Goal: Transaction & Acquisition: Purchase product/service

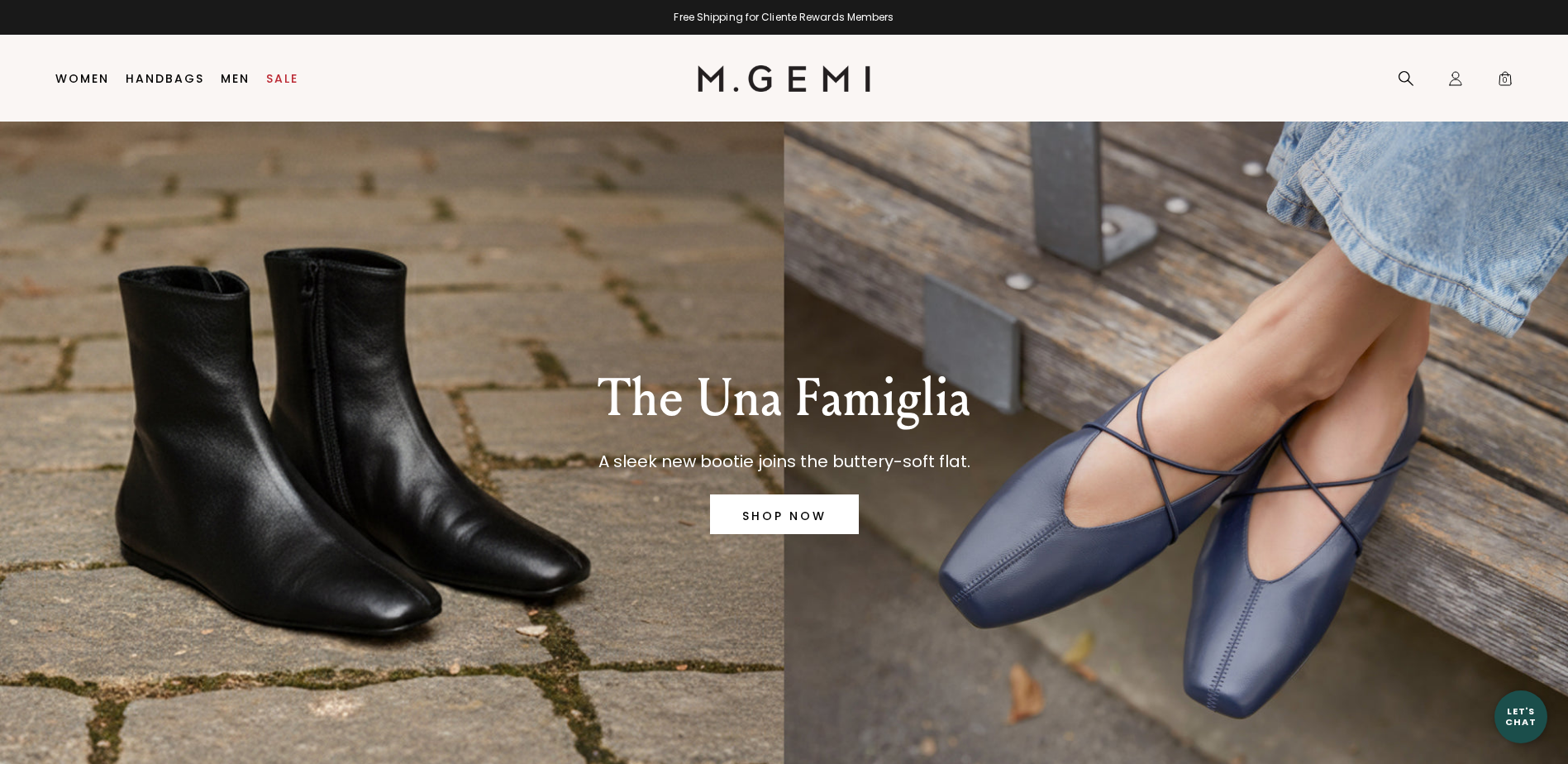
click at [0, 763] on div at bounding box center [0, 764] width 0 height 0
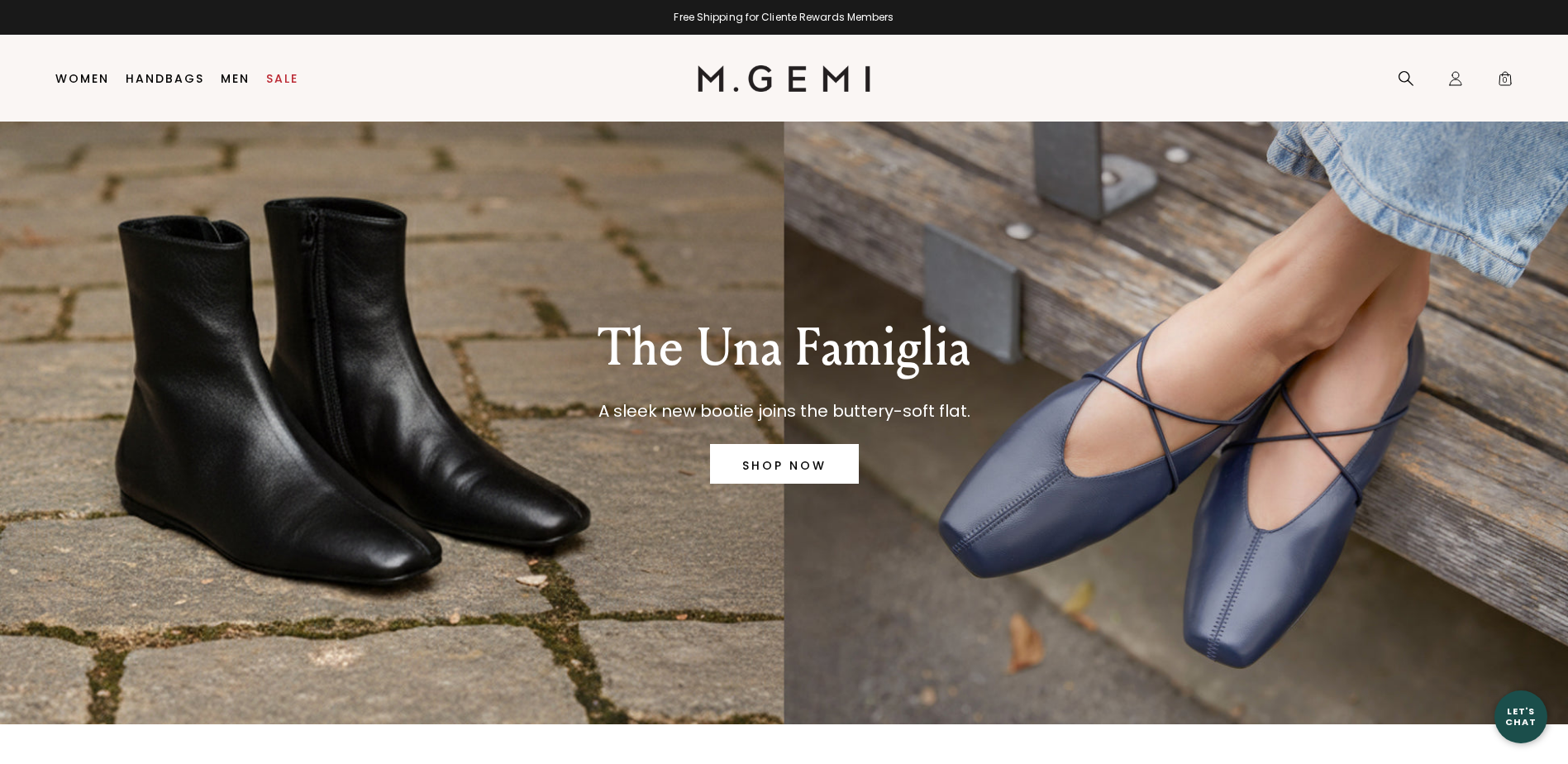
scroll to position [52, 0]
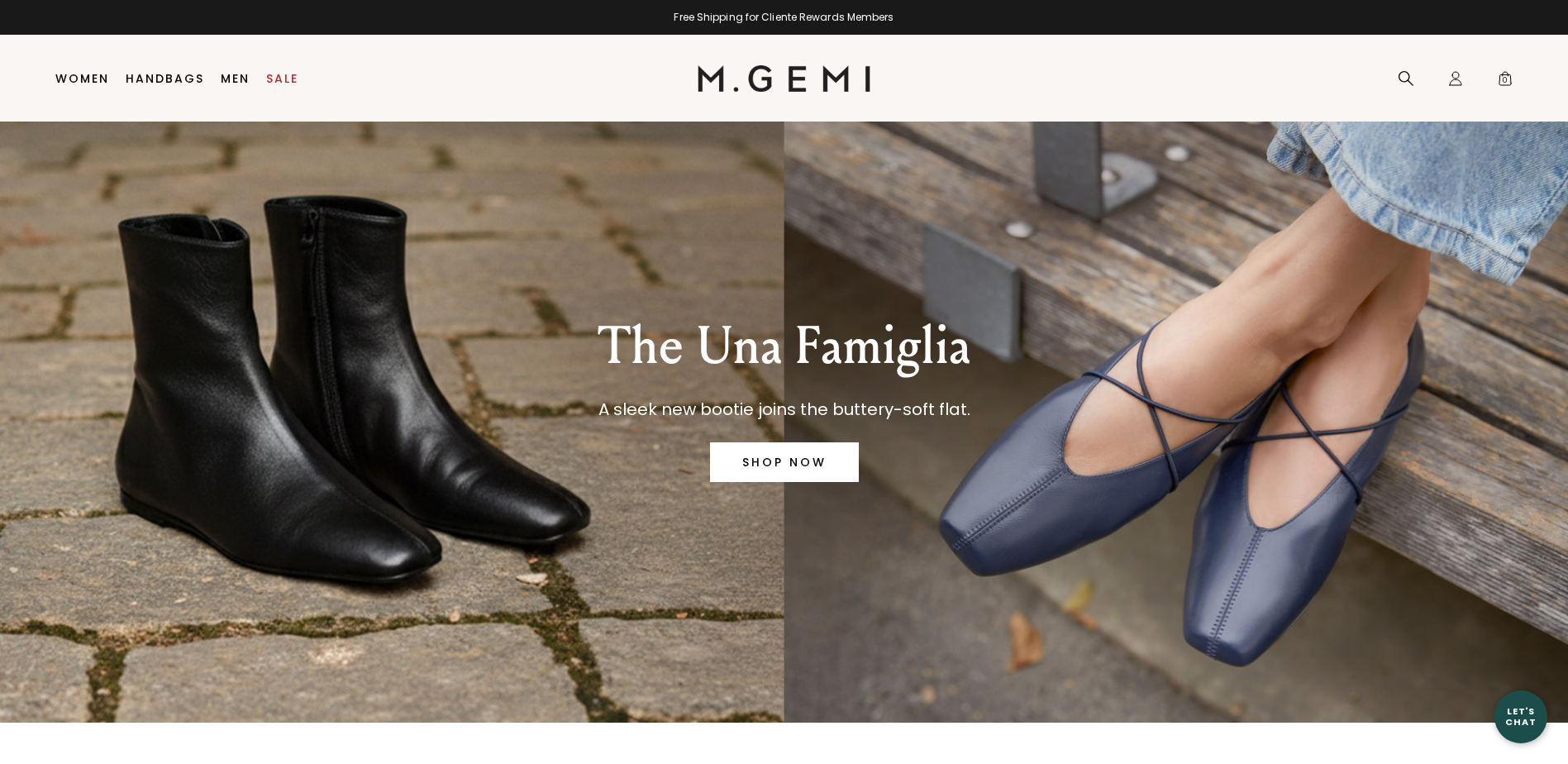
click at [771, 449] on link "SHOP NOW" at bounding box center [784, 462] width 149 height 40
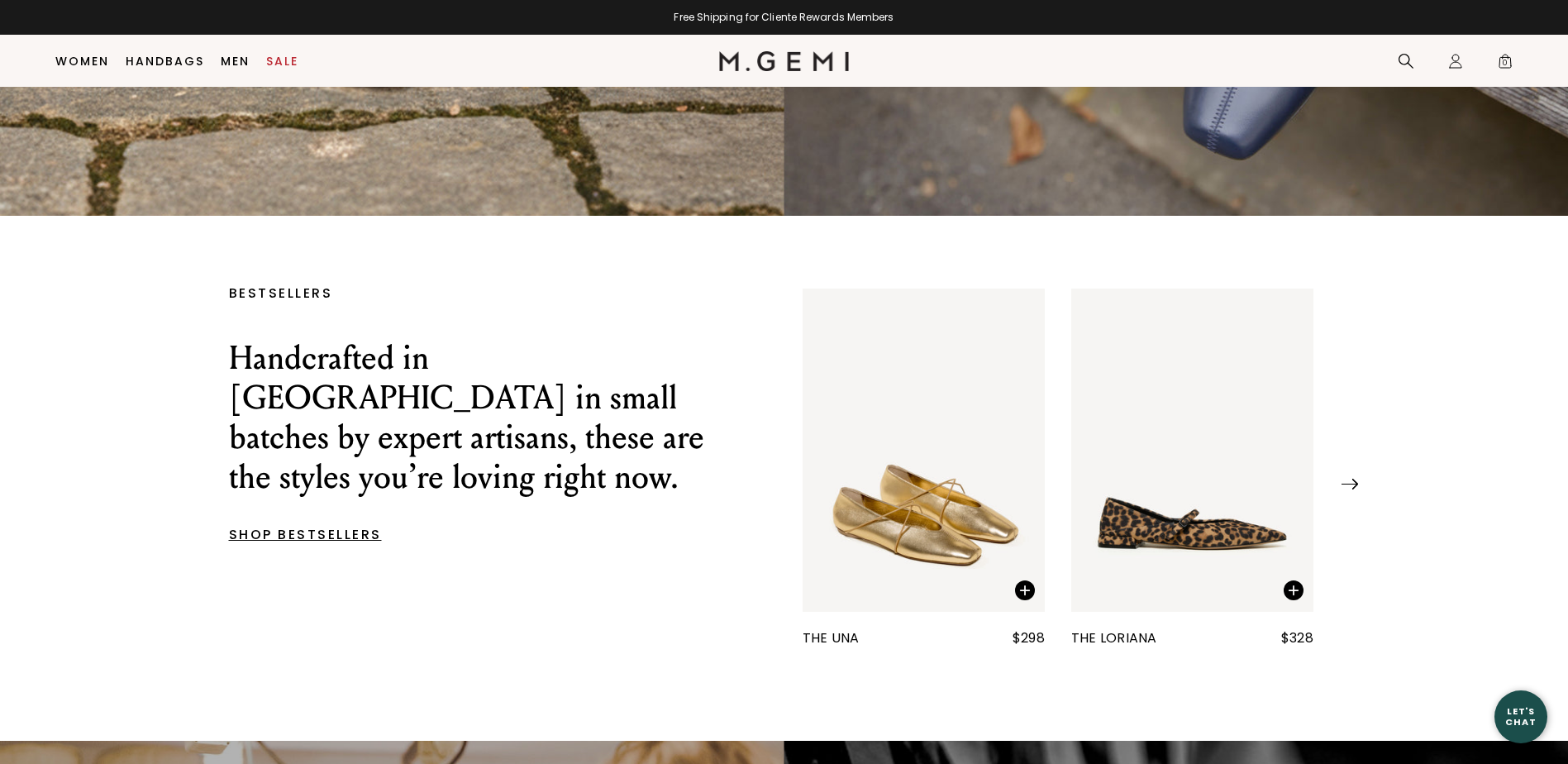
scroll to position [513, 0]
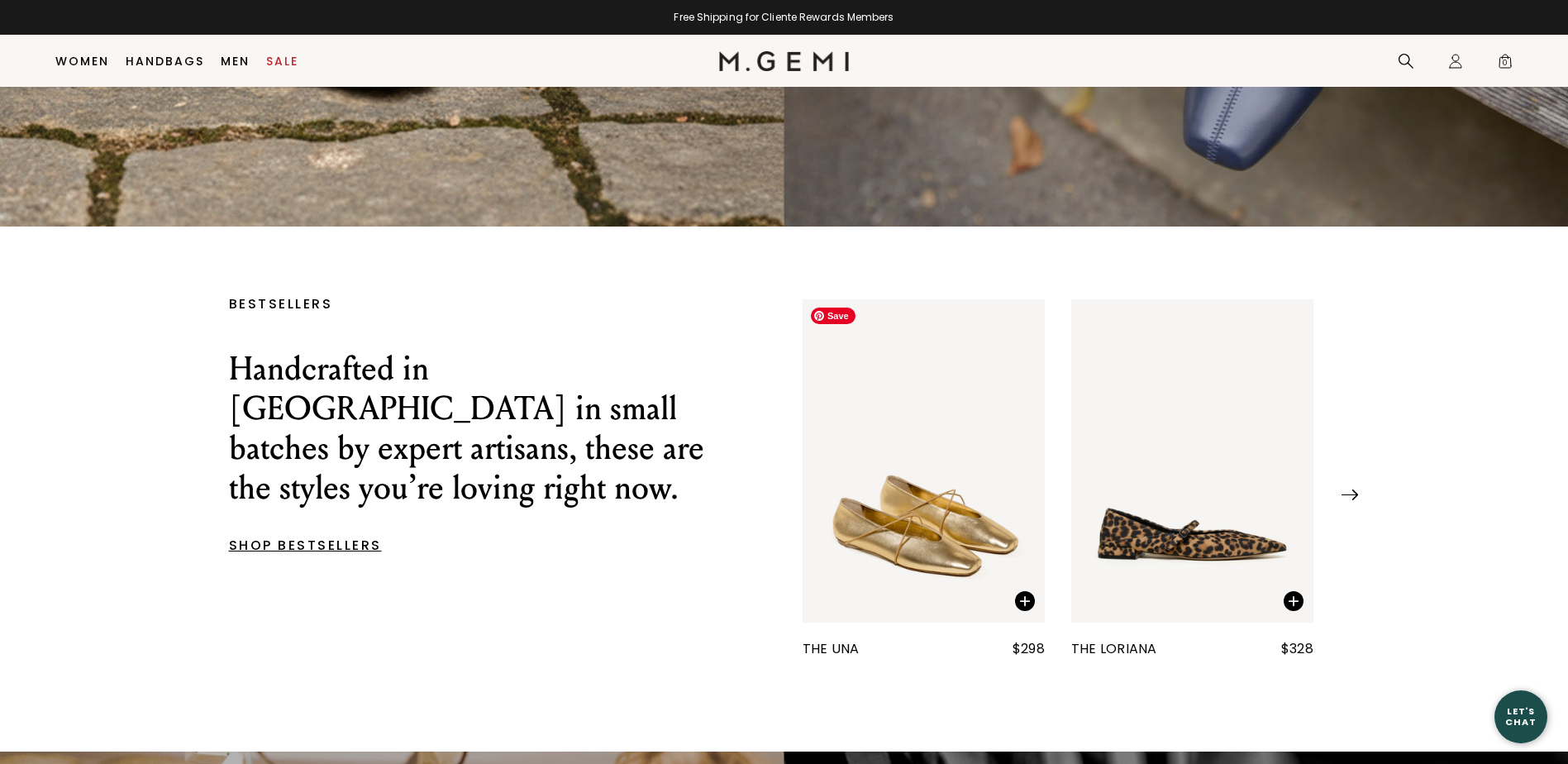
click at [883, 567] on img "1 / 25" at bounding box center [924, 462] width 242 height 324
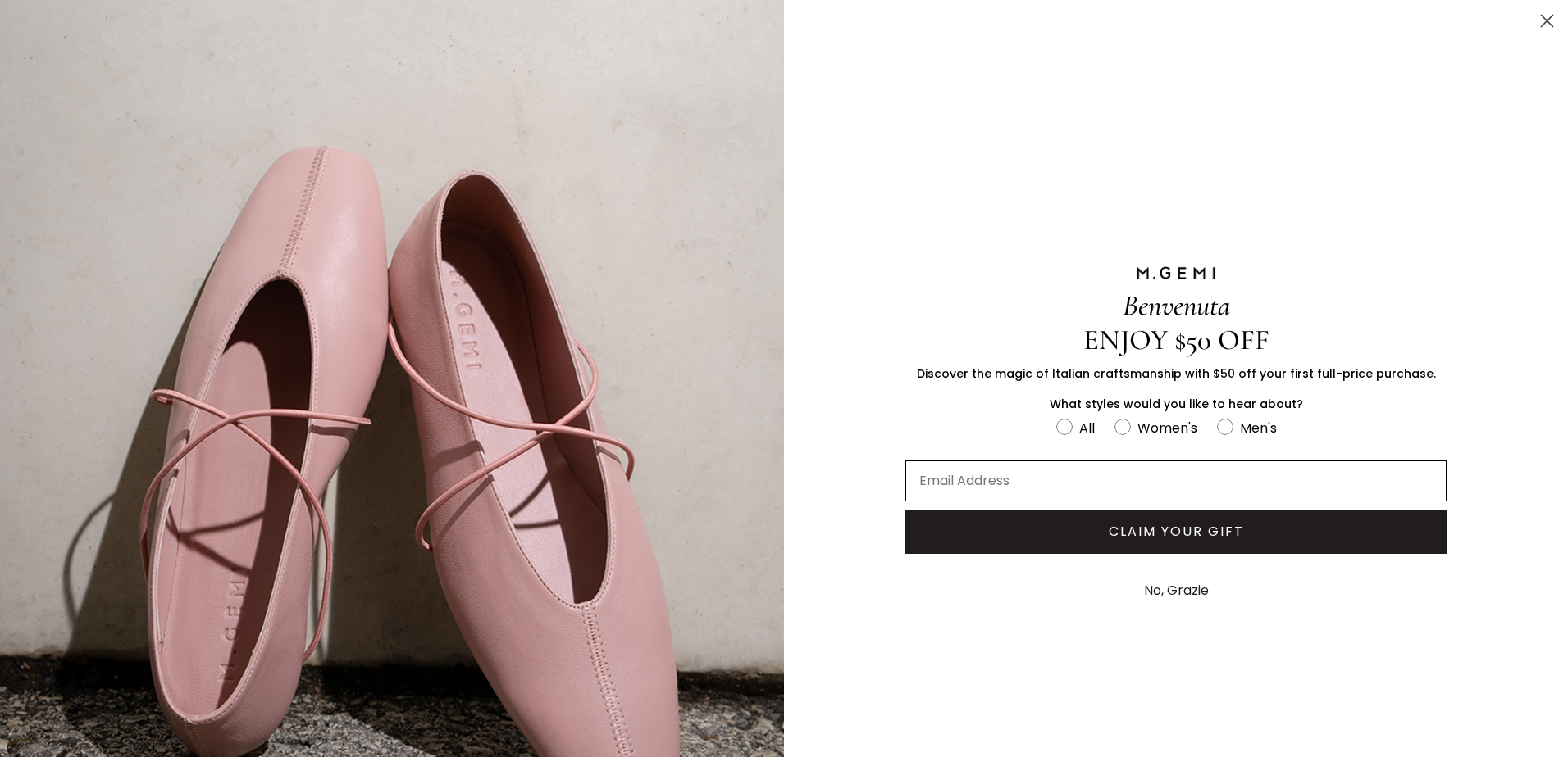
click at [1049, 477] on input "Email Address" at bounding box center [1176, 481] width 541 height 41
type input "[EMAIL_ADDRESS][DOMAIN_NAME]"
click at [1226, 539] on button "CLAIM YOUR GIFT" at bounding box center [1176, 532] width 541 height 44
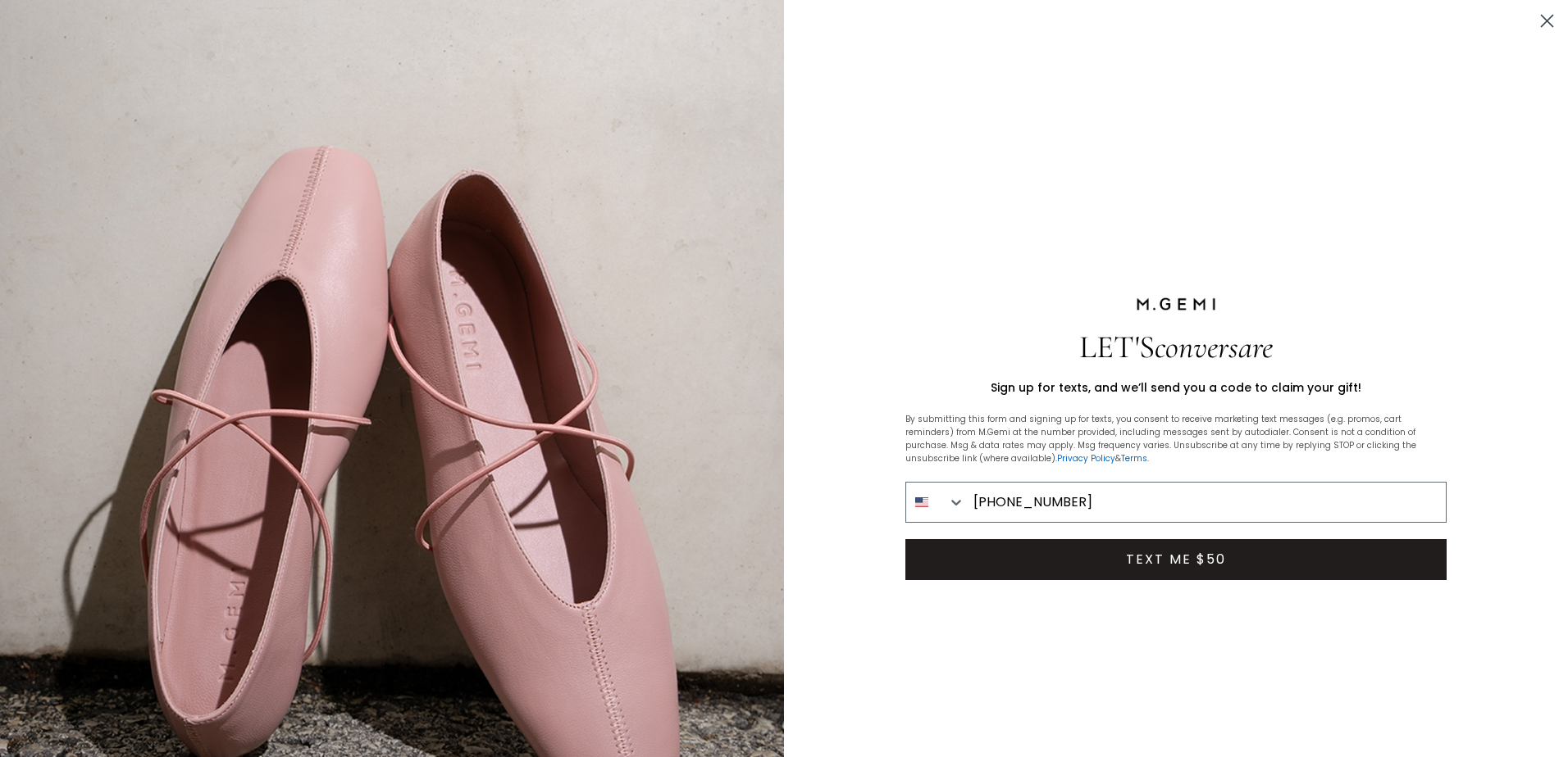
type input "[PHONE_NUMBER]"
click at [1181, 557] on button "TEXT ME $50" at bounding box center [1176, 559] width 541 height 41
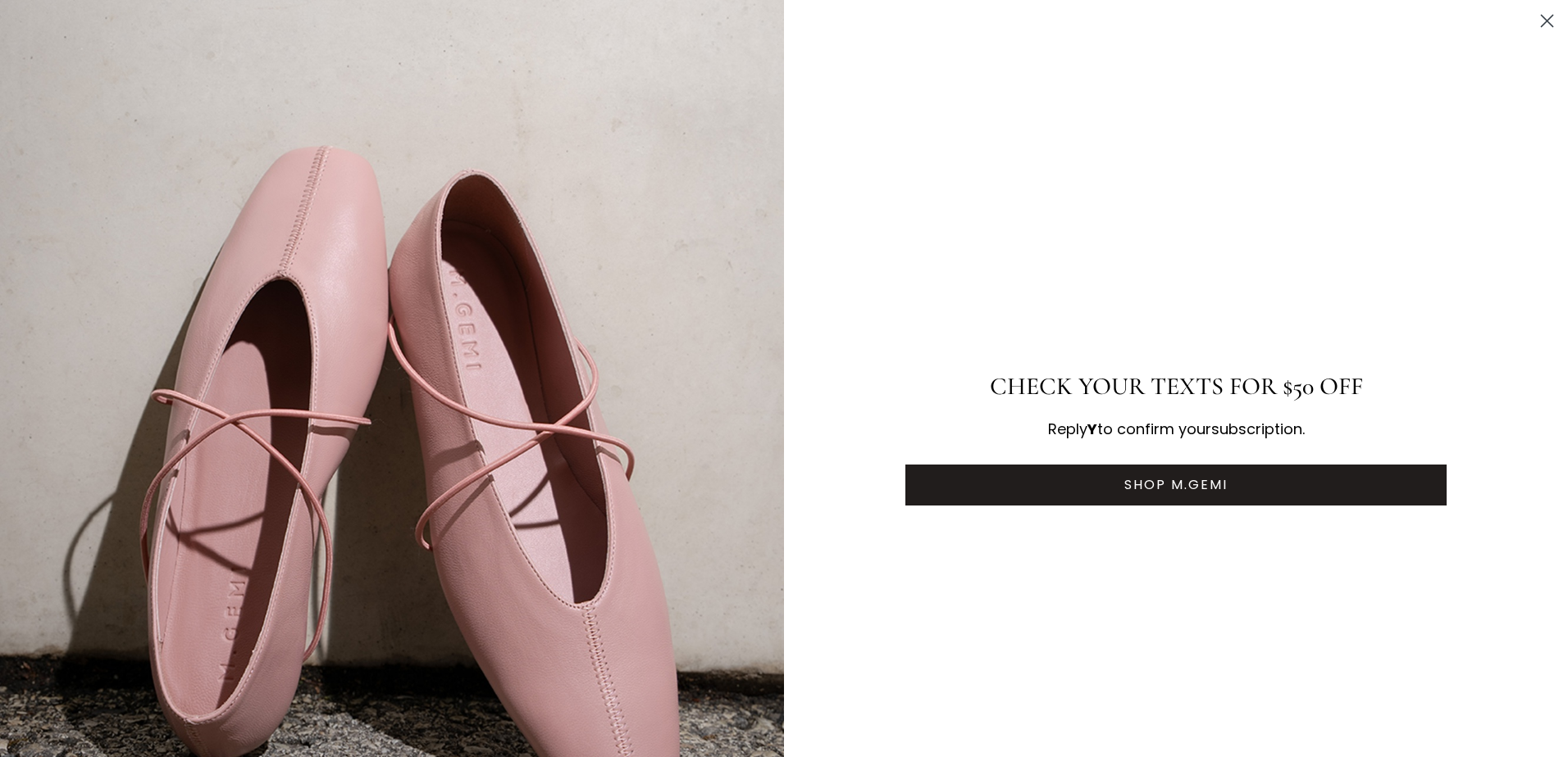
click at [1181, 478] on button "SHOP M.GEMI" at bounding box center [1176, 485] width 541 height 41
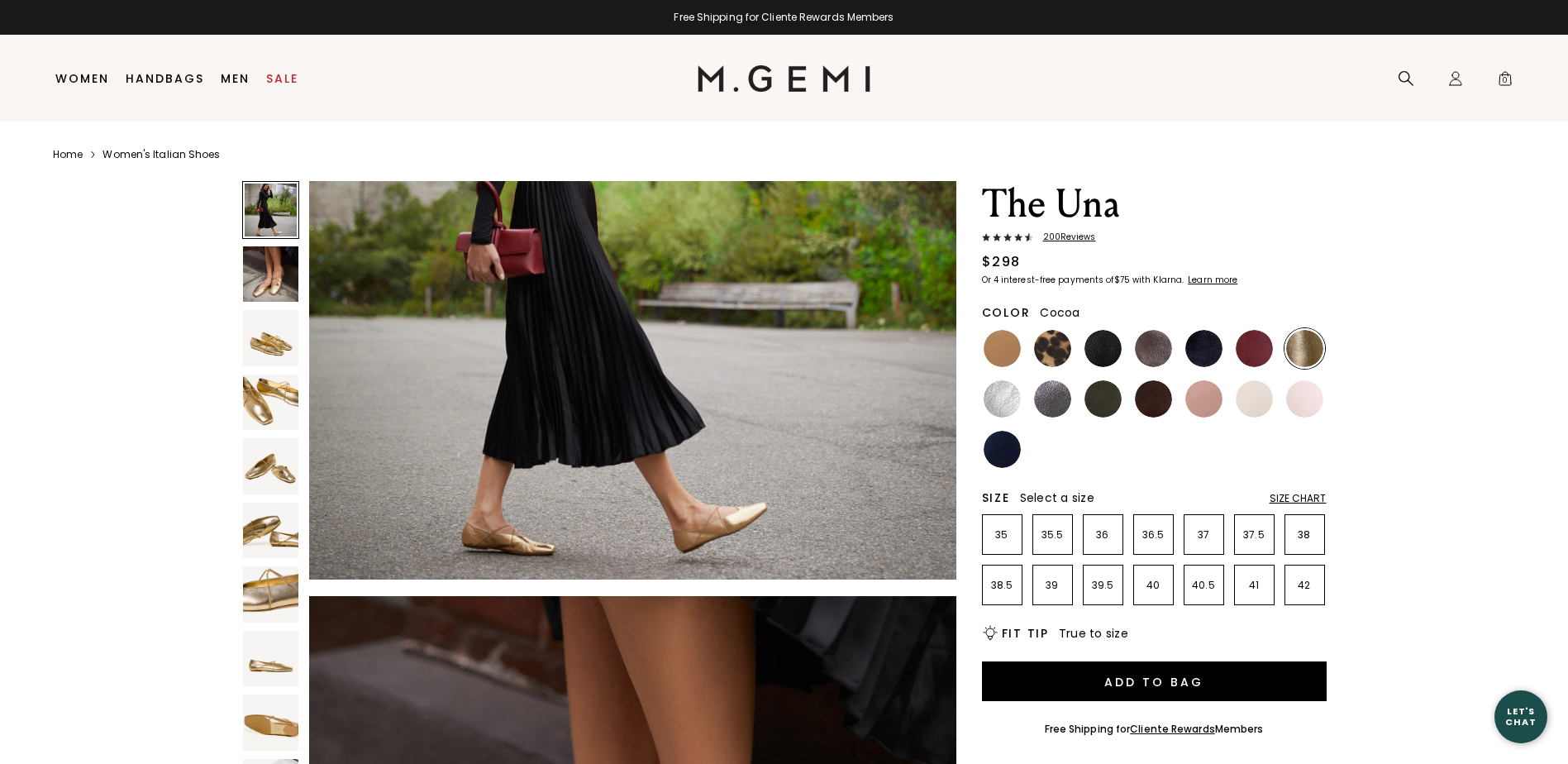
click at [1153, 342] on img at bounding box center [1154, 349] width 37 height 37
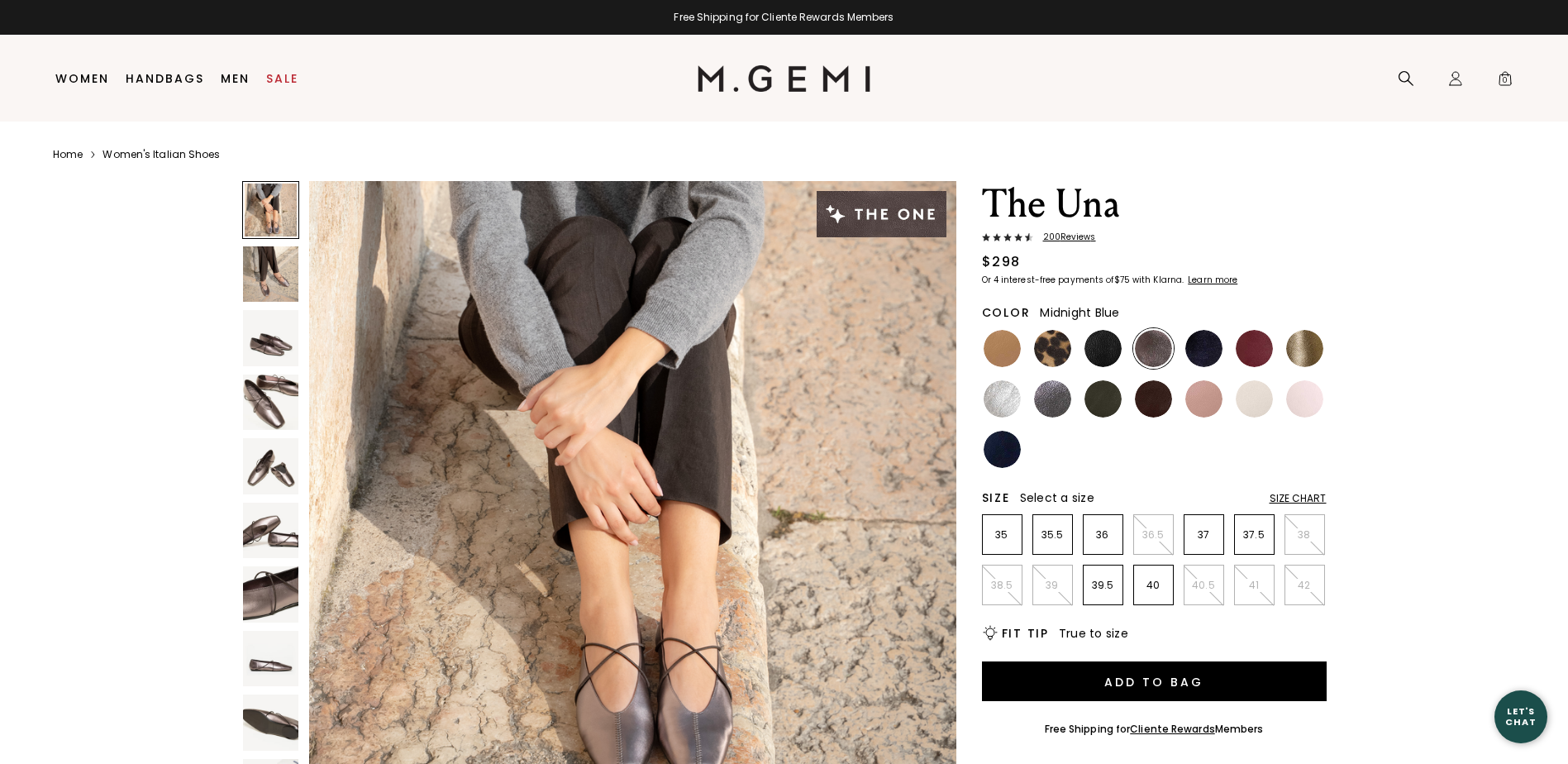
click at [1210, 351] on img at bounding box center [1204, 349] width 37 height 37
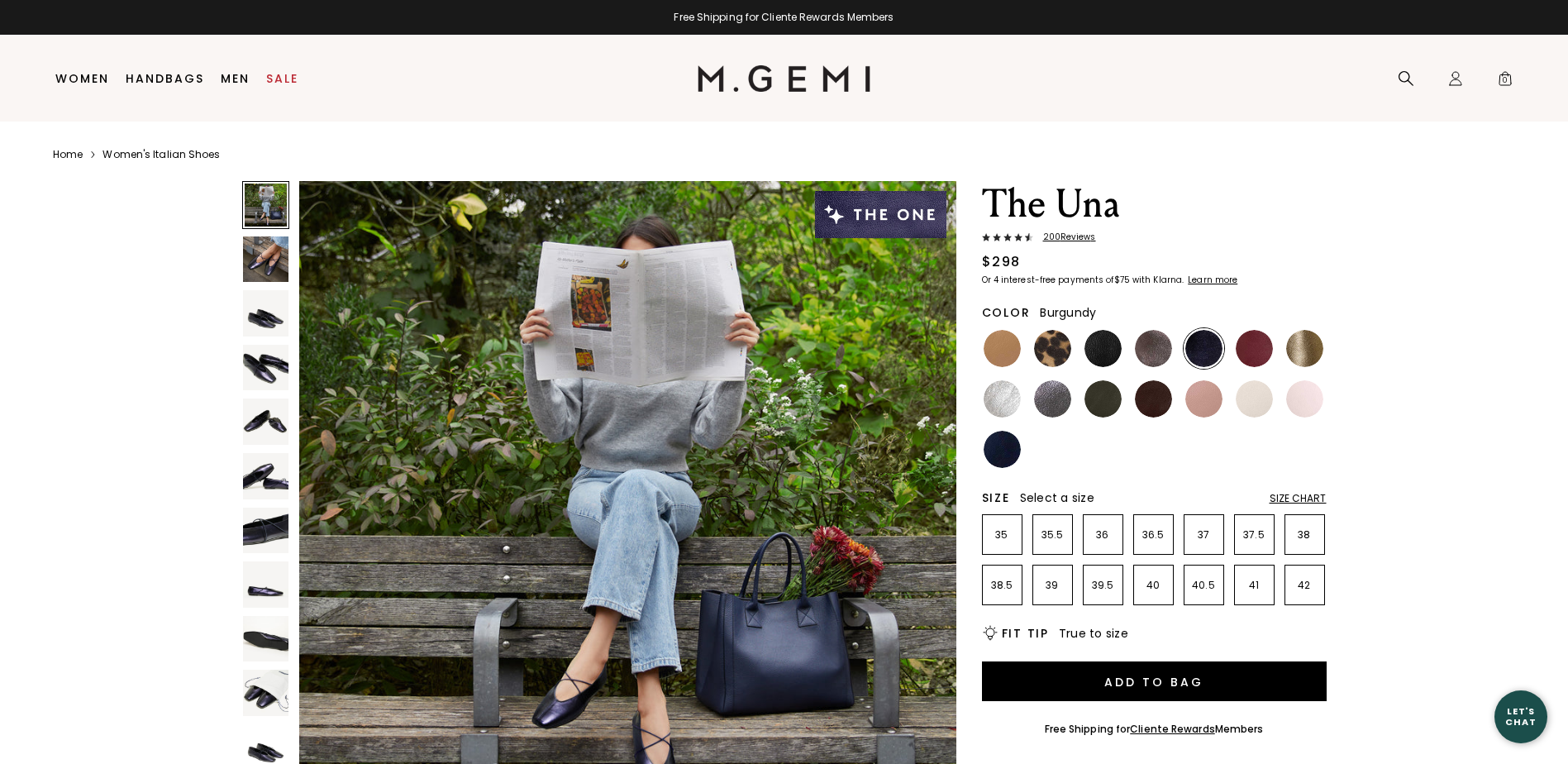
click at [1255, 346] on img at bounding box center [1255, 349] width 37 height 37
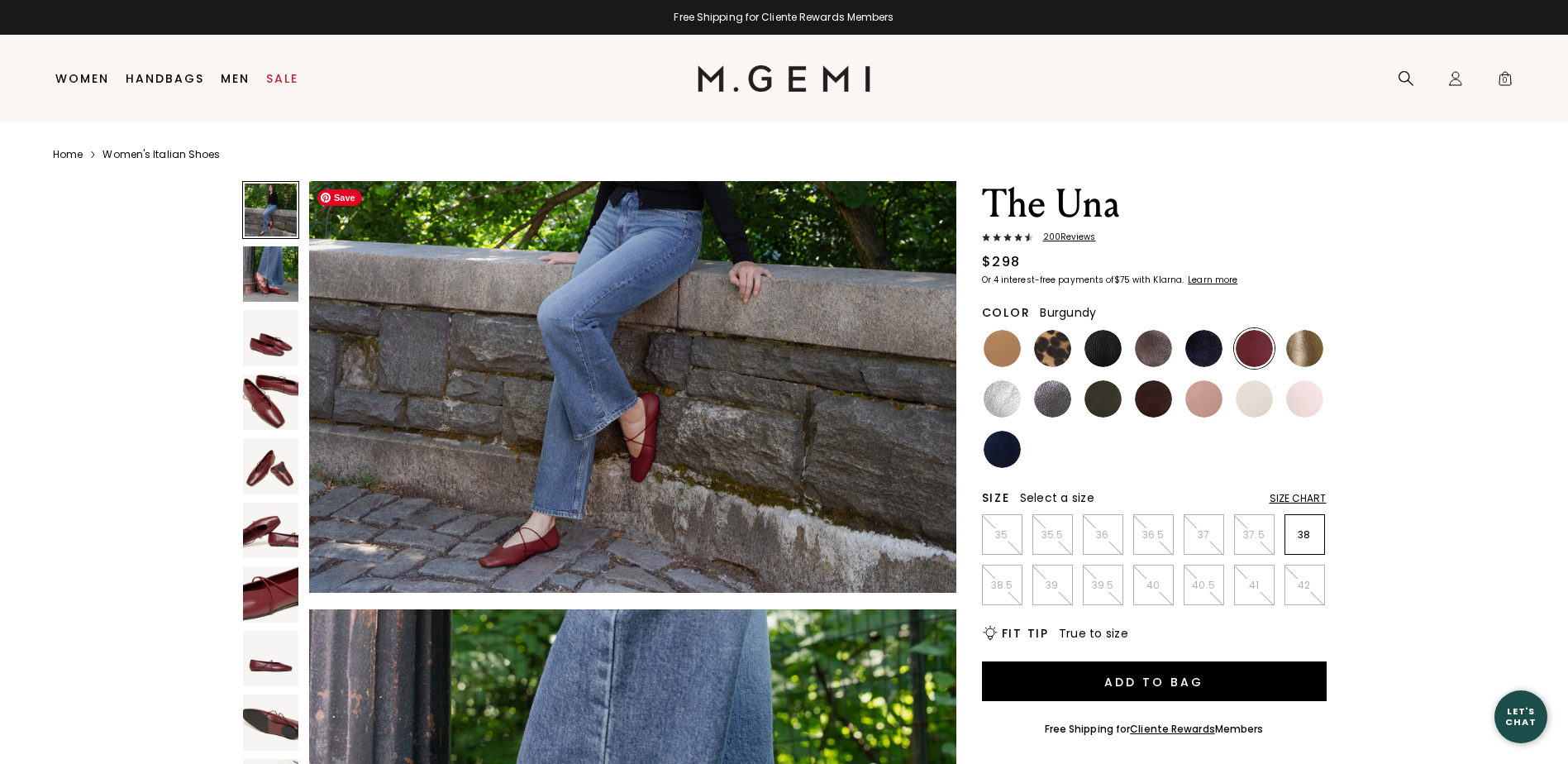
scroll to position [248, 0]
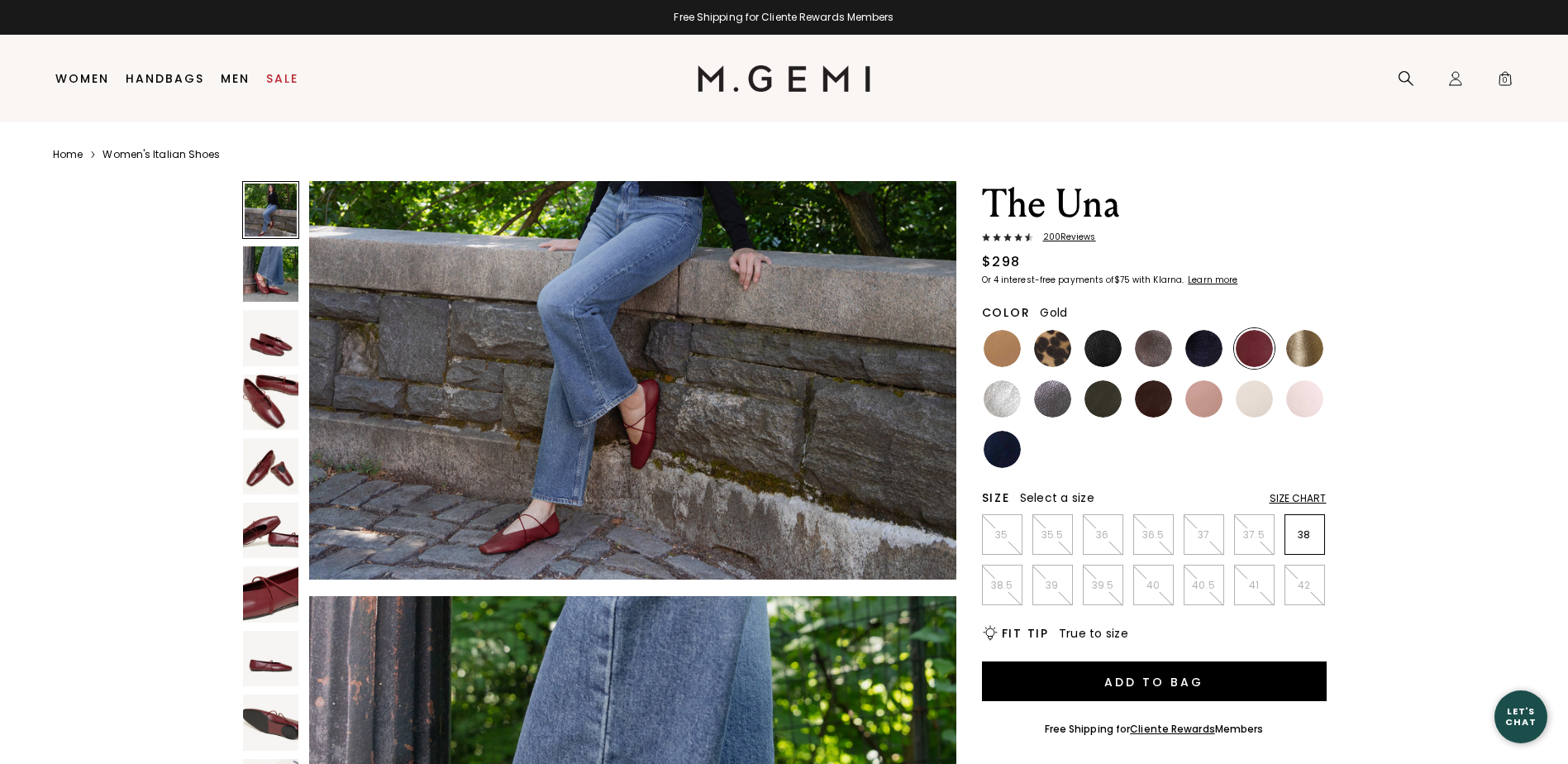
click at [1305, 340] on img at bounding box center [1305, 349] width 37 height 37
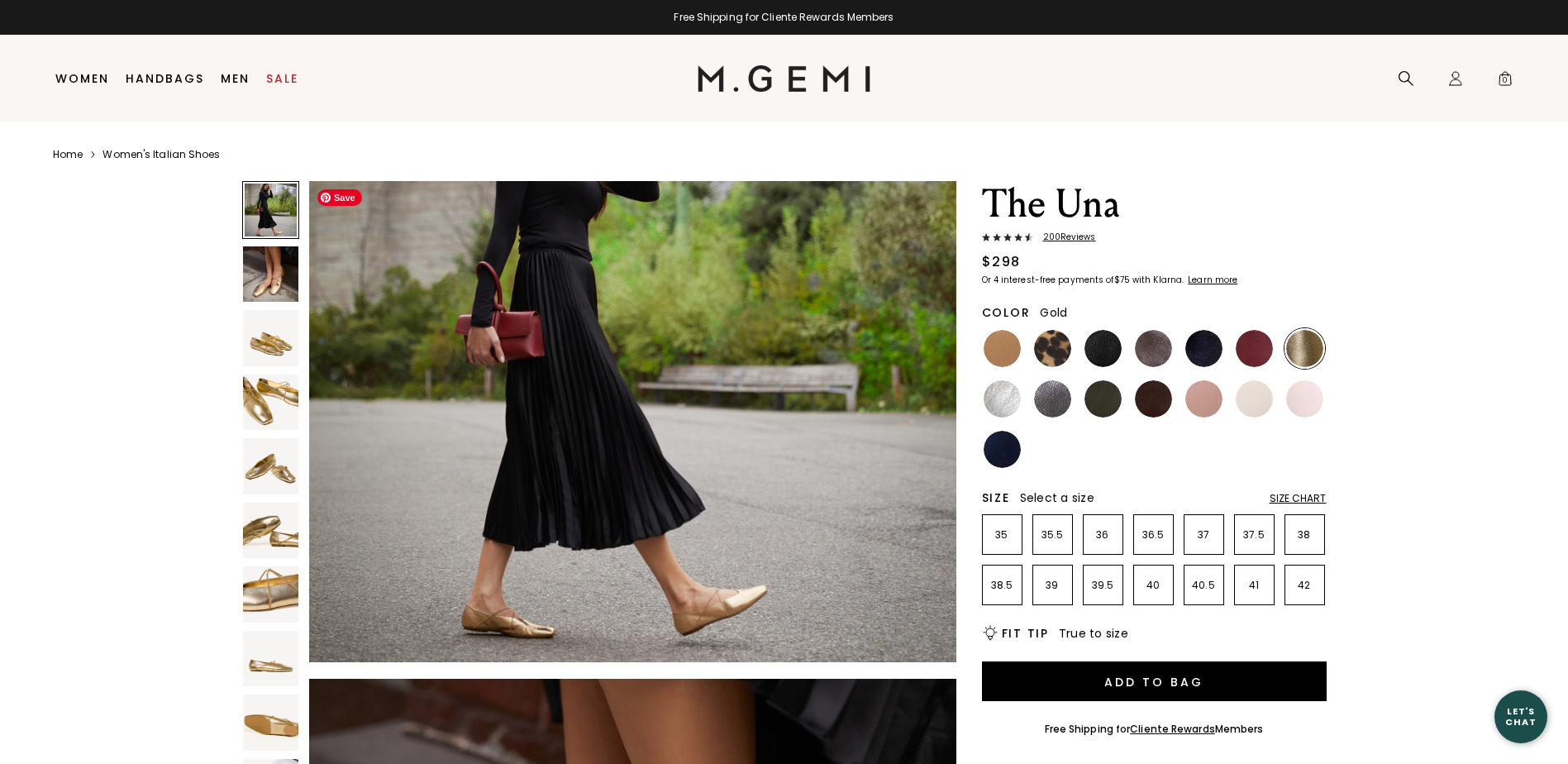
scroll to position [248, 0]
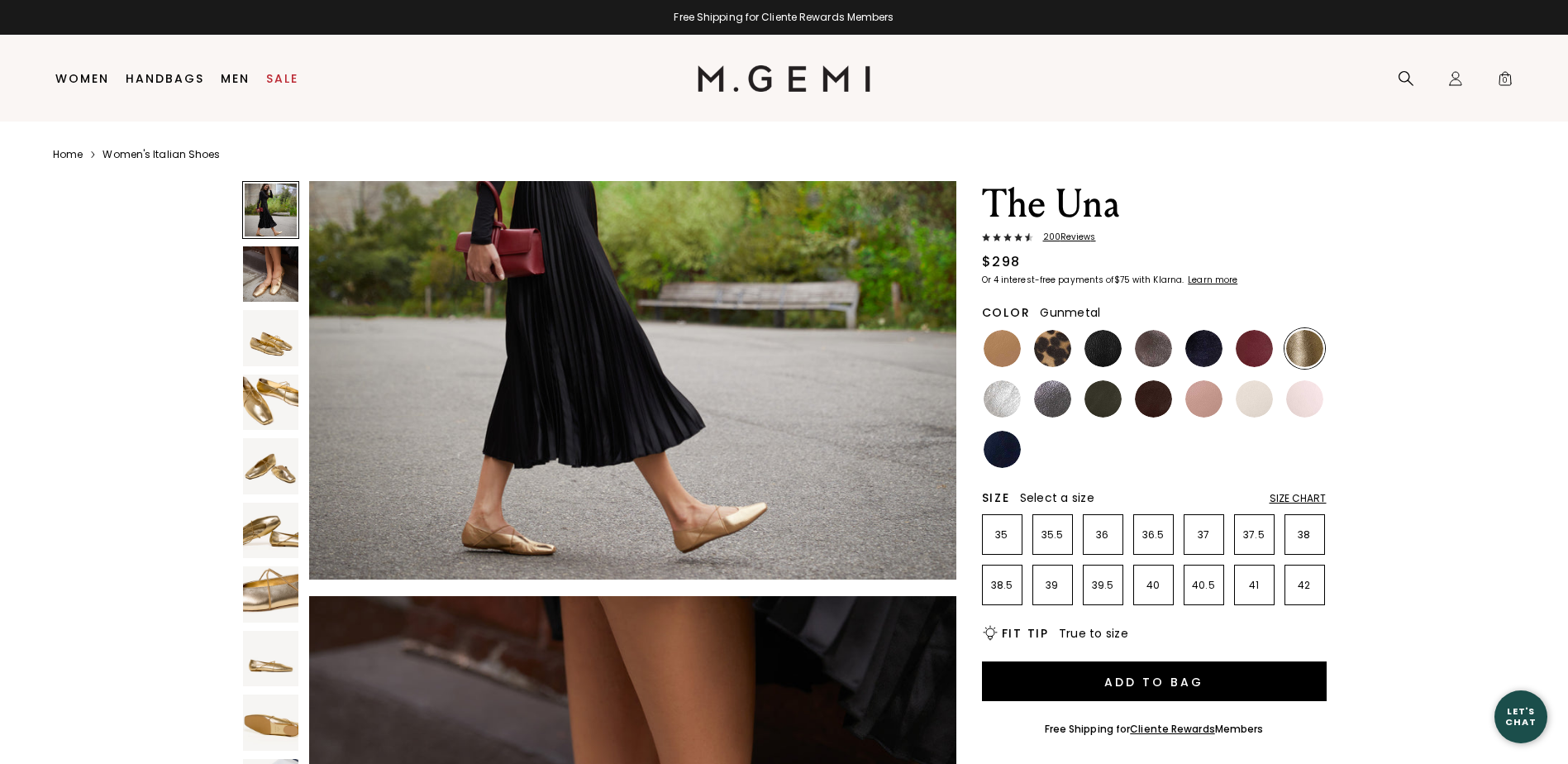
click at [1056, 393] on img at bounding box center [1053, 399] width 37 height 37
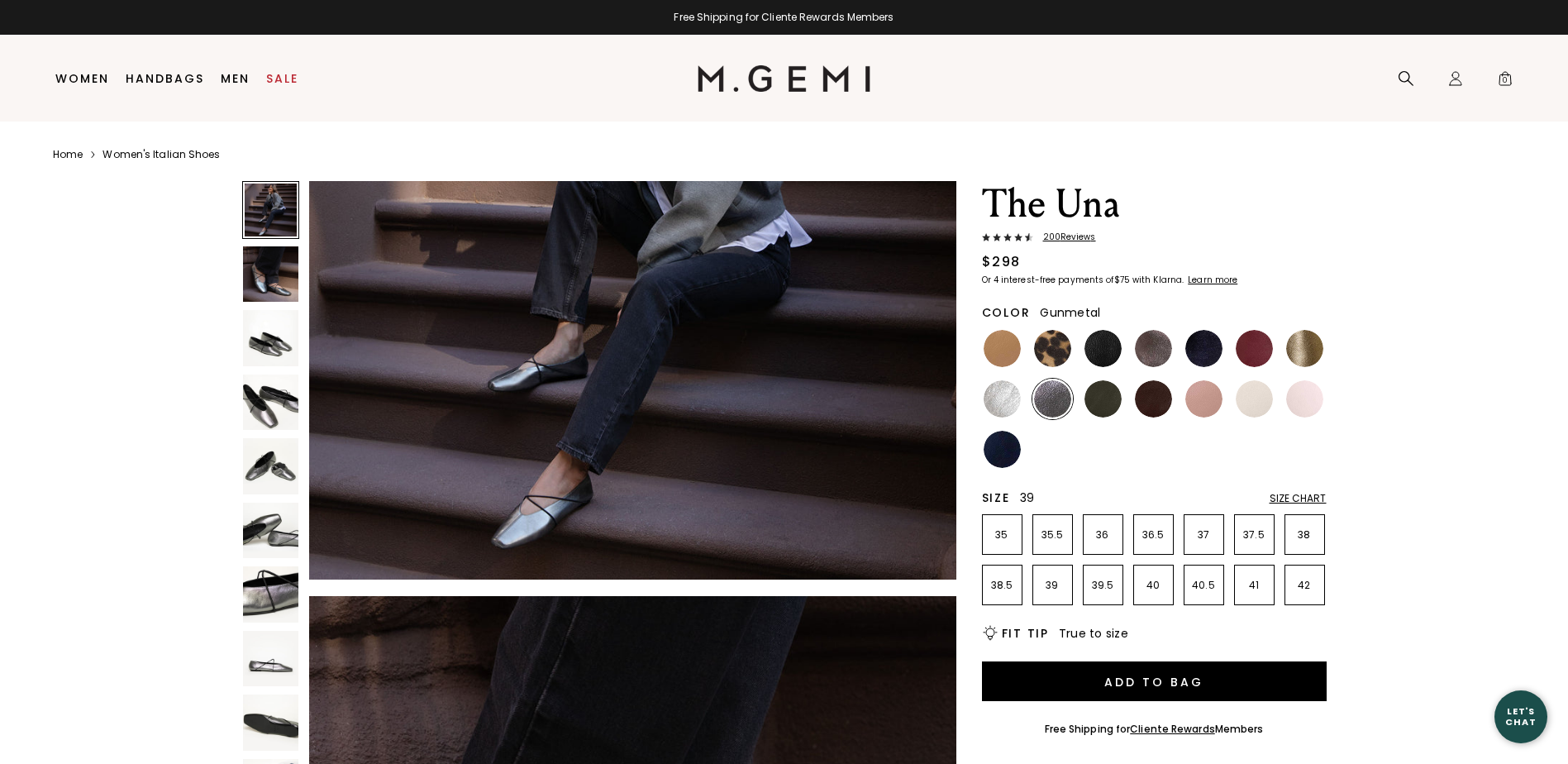
click at [1044, 583] on p "39" at bounding box center [1053, 585] width 39 height 13
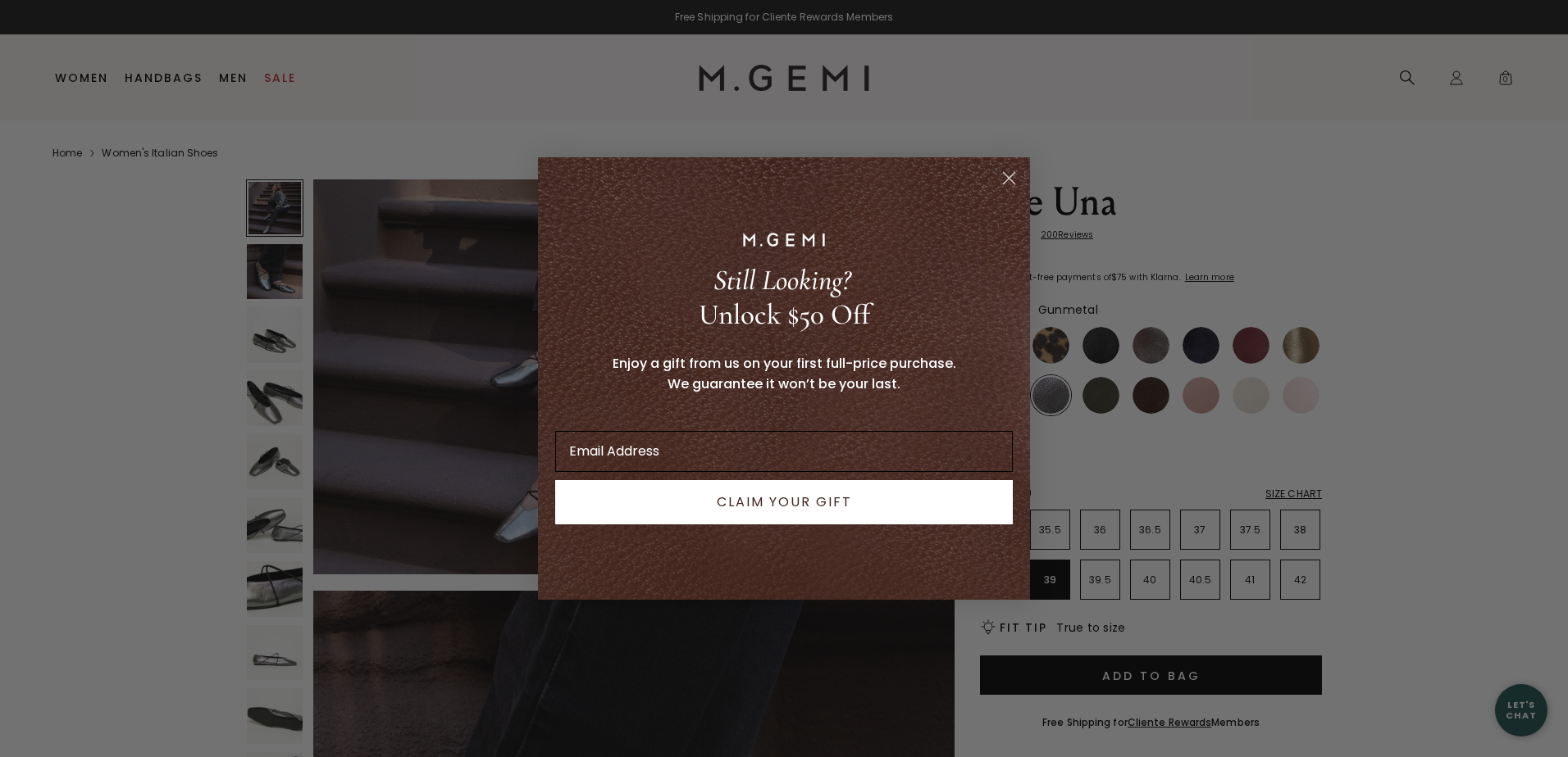
click at [792, 449] on input "Email Address" at bounding box center [783, 451] width 458 height 41
type input "[EMAIL_ADDRESS][DOMAIN_NAME]"
click at [821, 505] on button "CLAIM YOUR GIFT" at bounding box center [783, 502] width 458 height 44
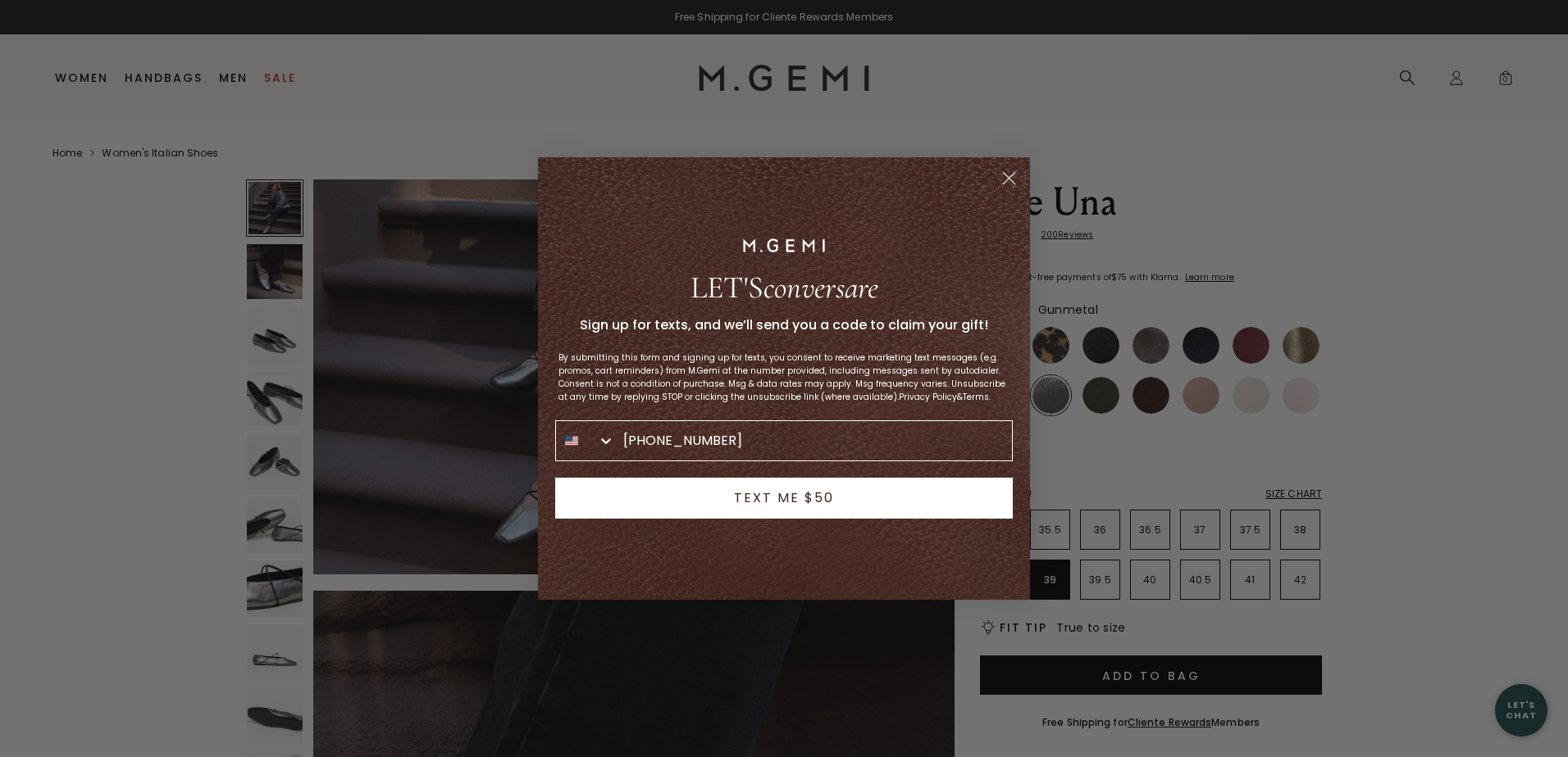
type input "[PHONE_NUMBER]"
click at [802, 492] on button "TEXT ME $50" at bounding box center [783, 498] width 458 height 41
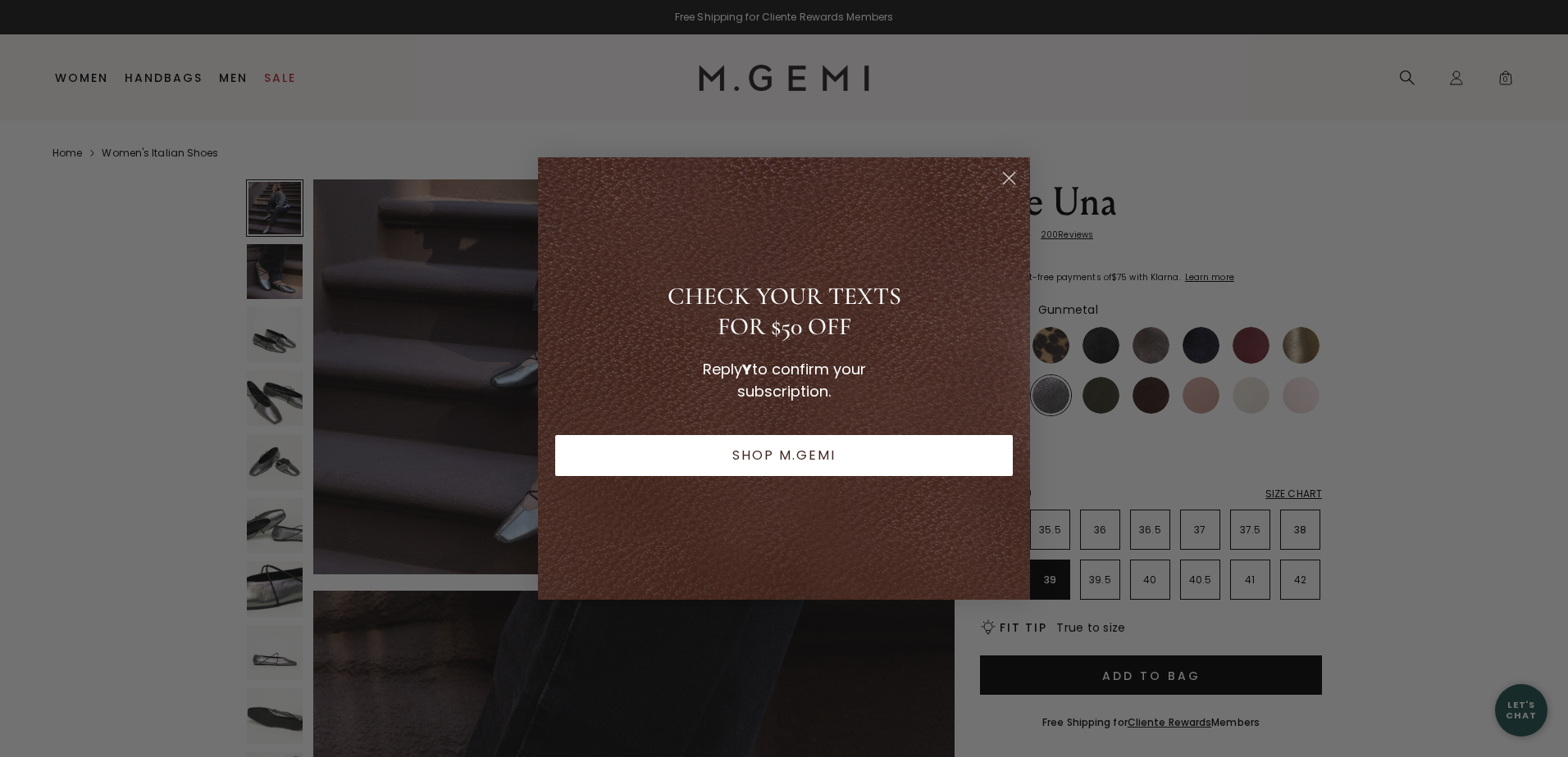
click at [1010, 176] on icon "Close dialog" at bounding box center [1009, 178] width 28 height 28
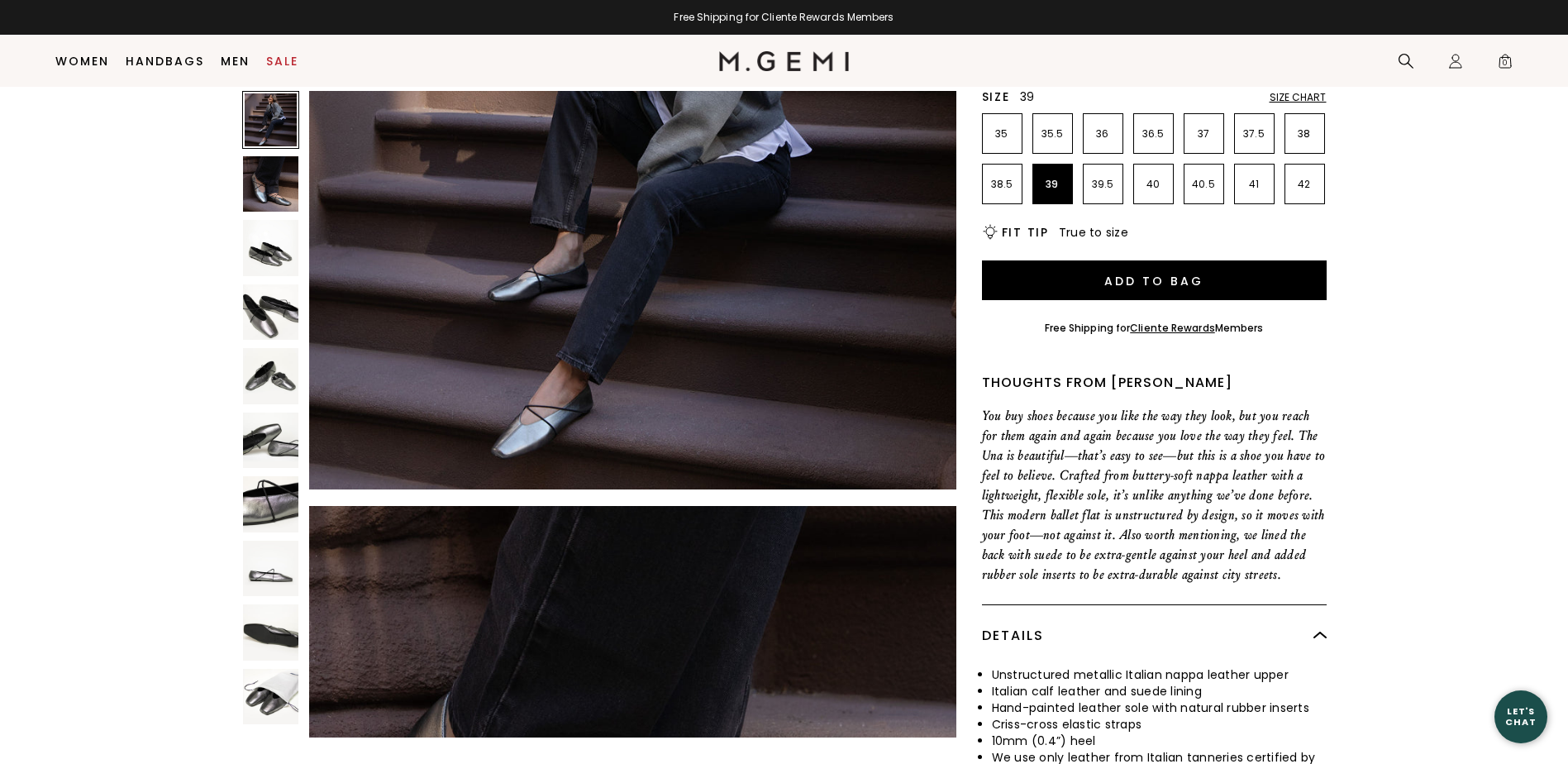
scroll to position [379, 0]
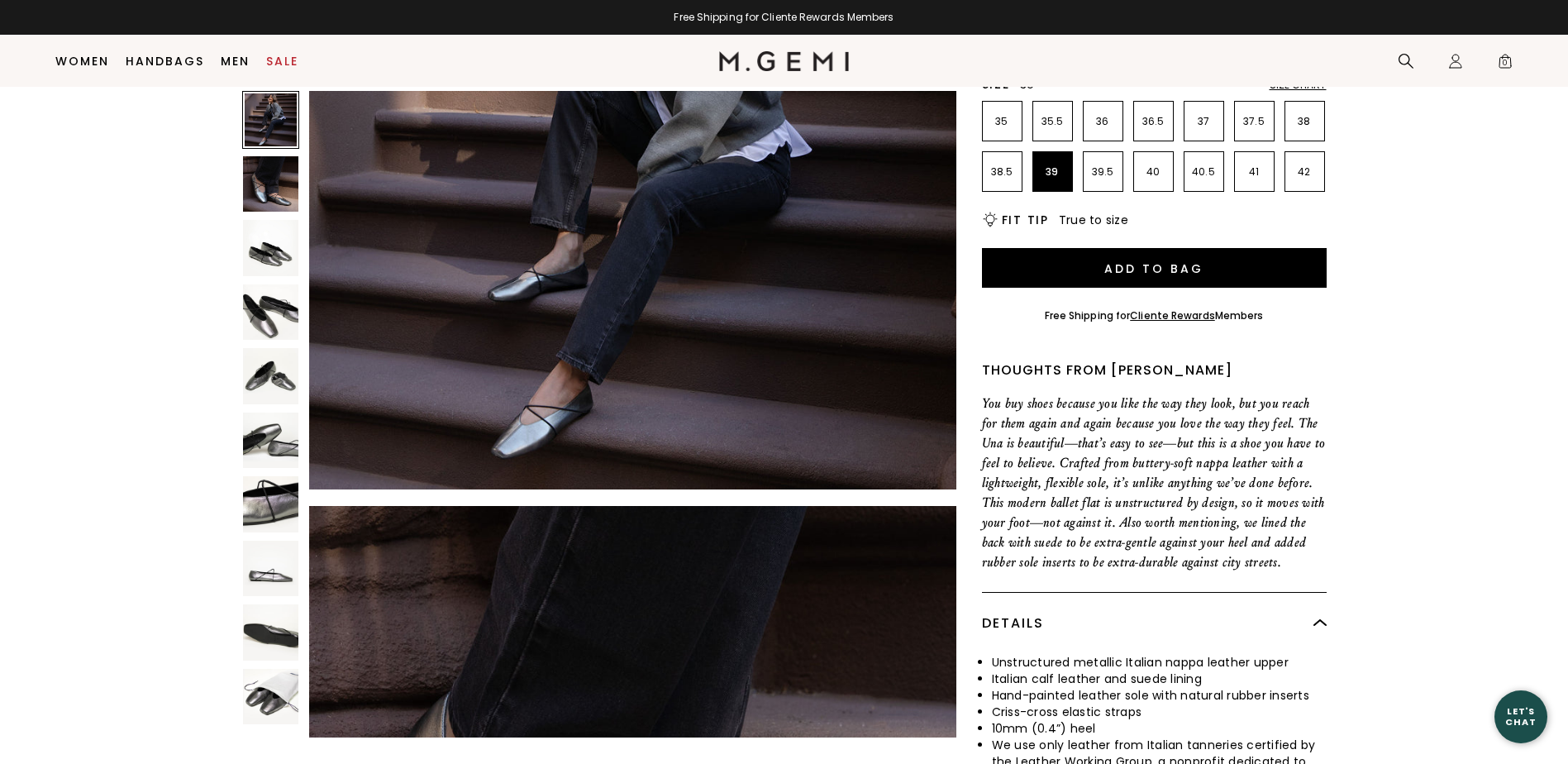
click at [267, 573] on img at bounding box center [271, 569] width 56 height 56
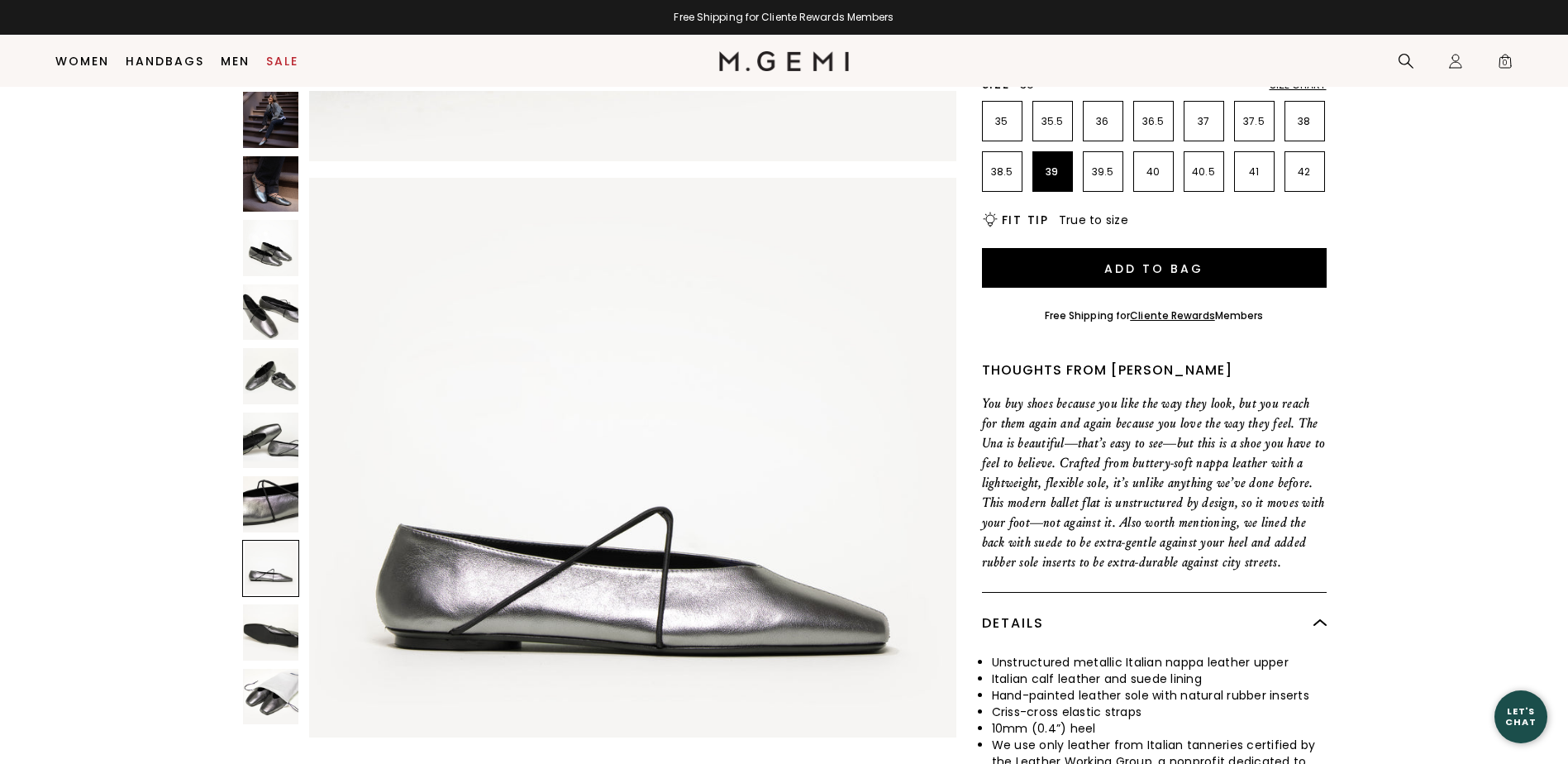
click at [266, 630] on img at bounding box center [271, 633] width 56 height 56
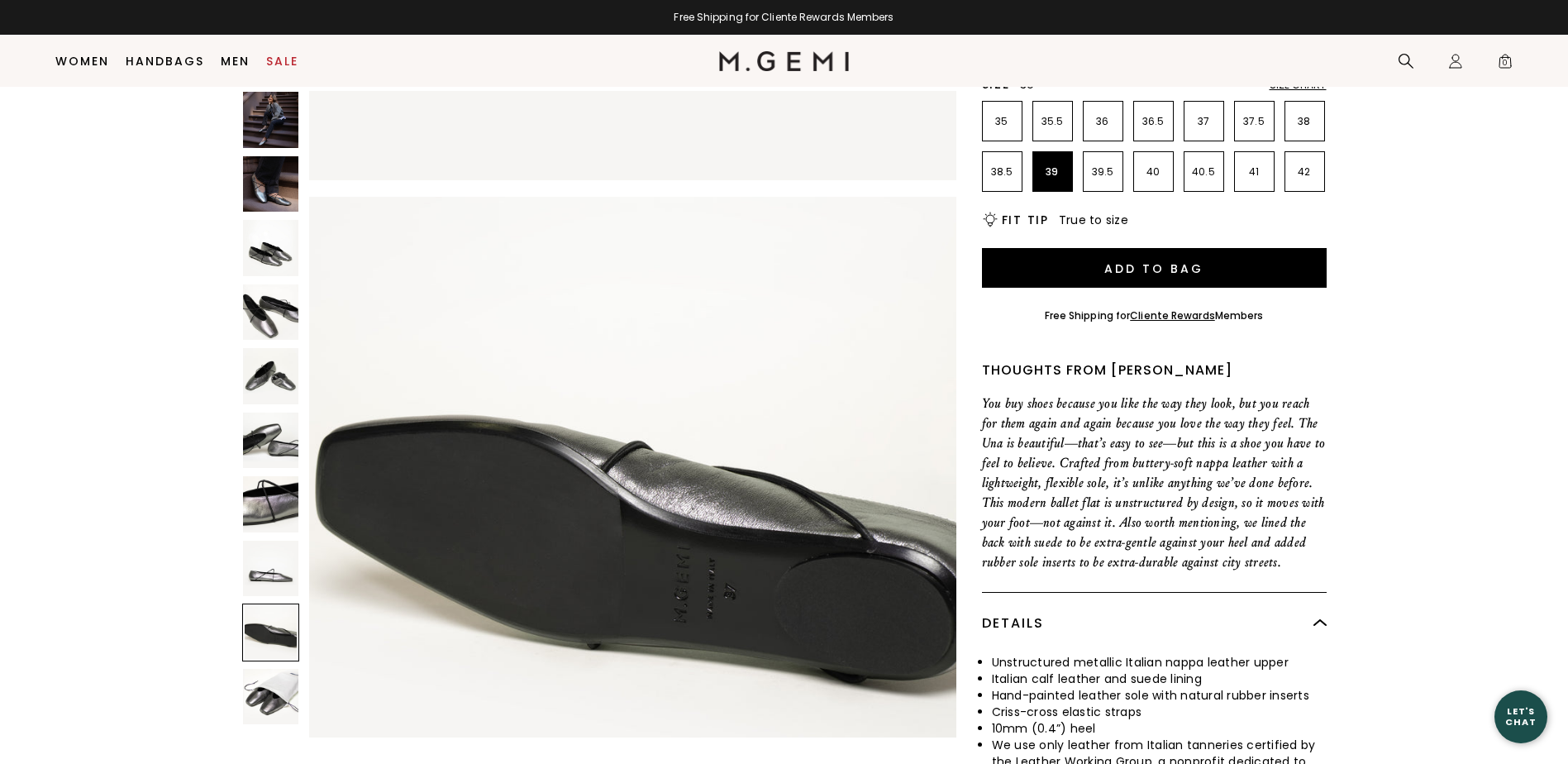
scroll to position [5211, 0]
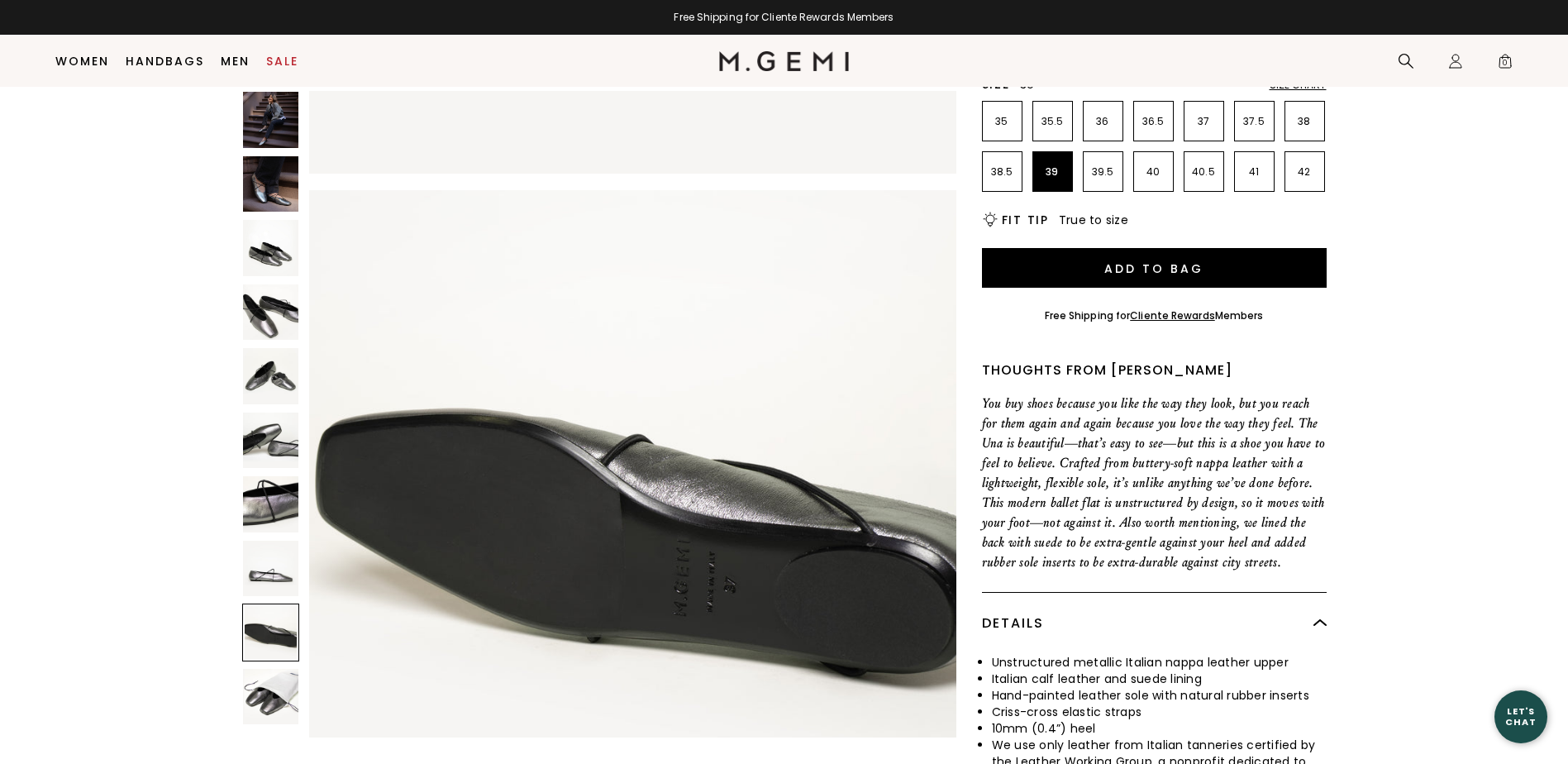
click at [269, 693] on img at bounding box center [271, 696] width 56 height 56
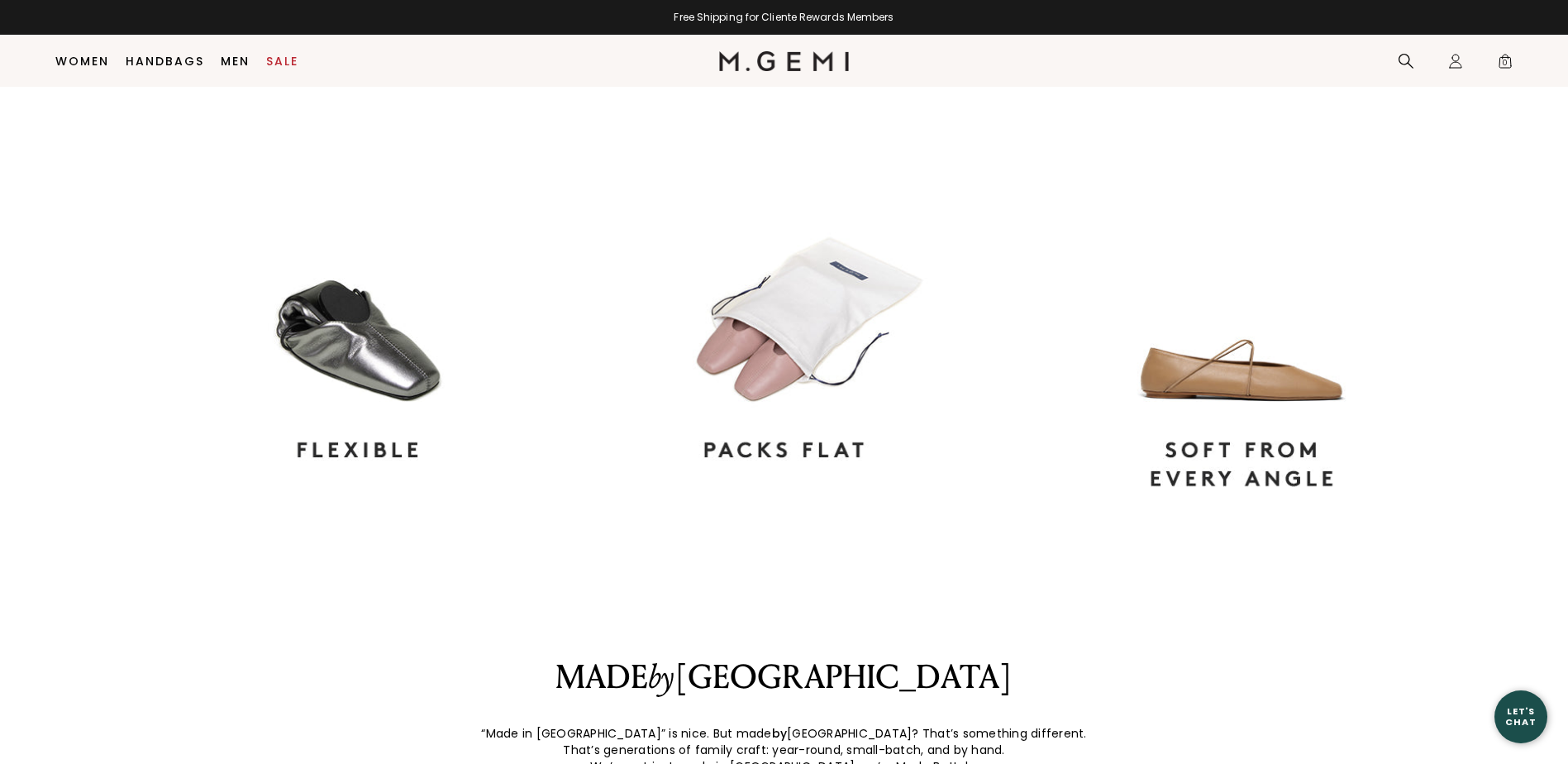
scroll to position [2115, 0]
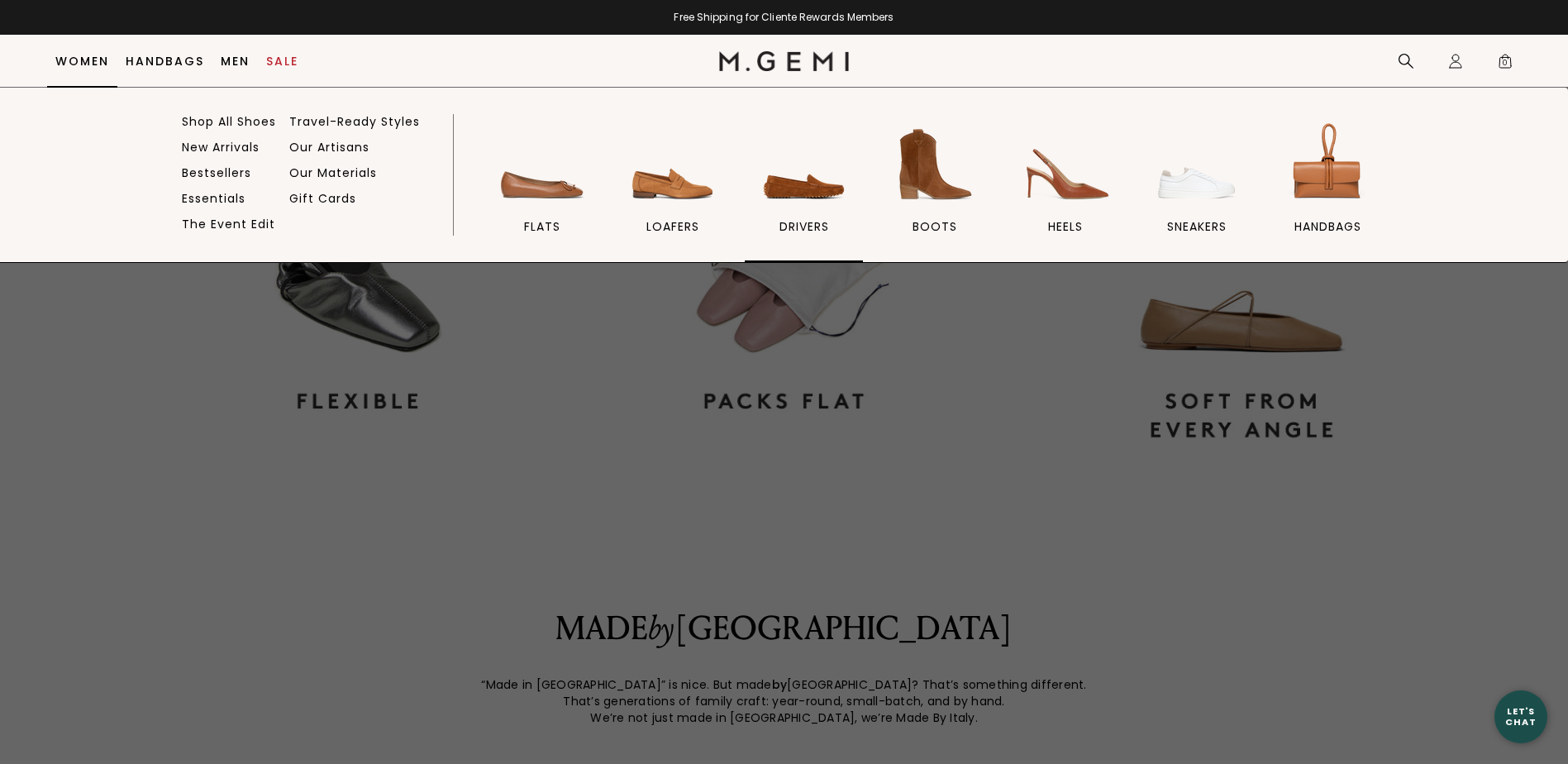
click at [809, 223] on span "drivers" at bounding box center [804, 227] width 50 height 15
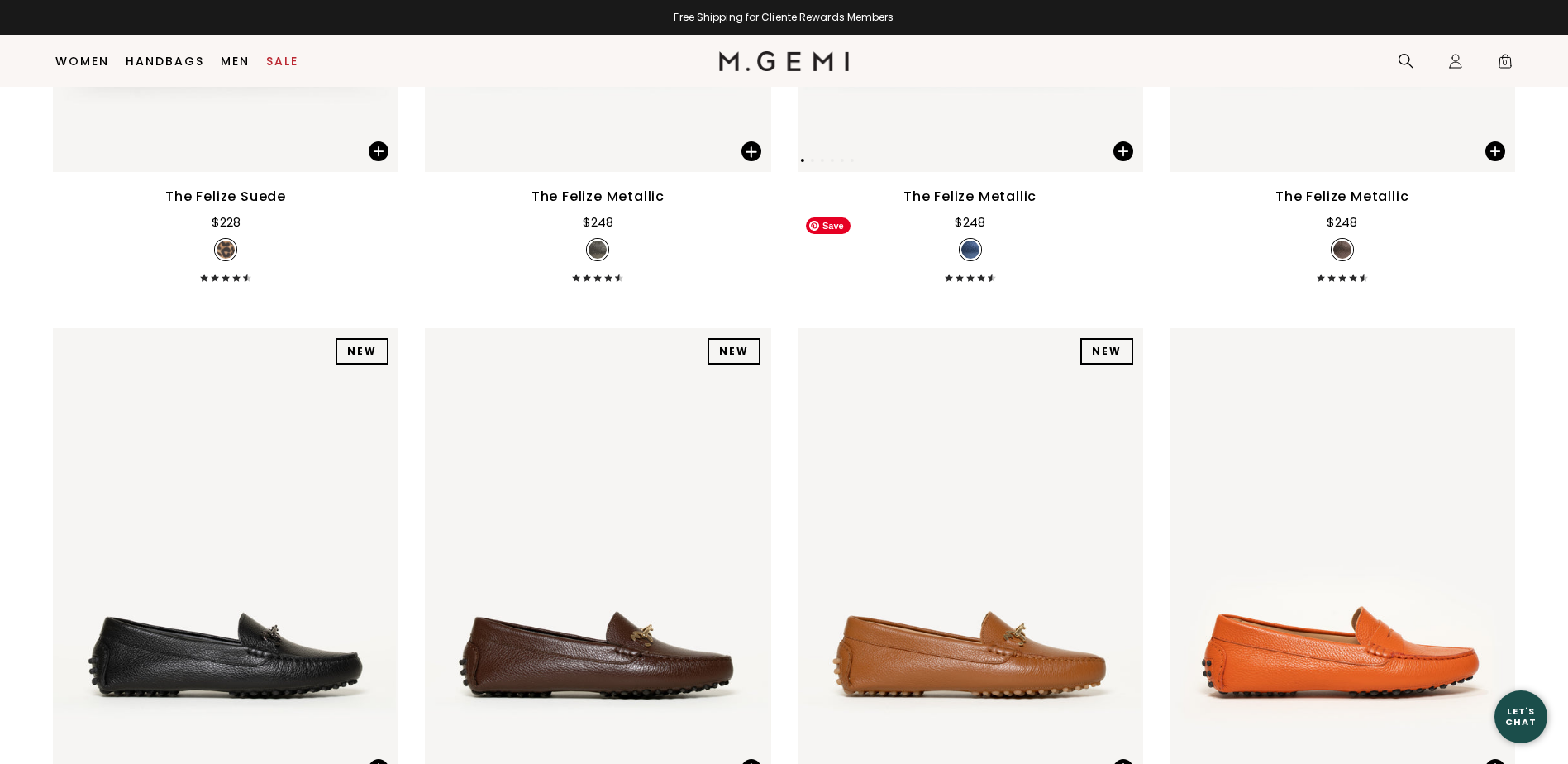
scroll to position [2612, 0]
